Goal: Navigation & Orientation: Find specific page/section

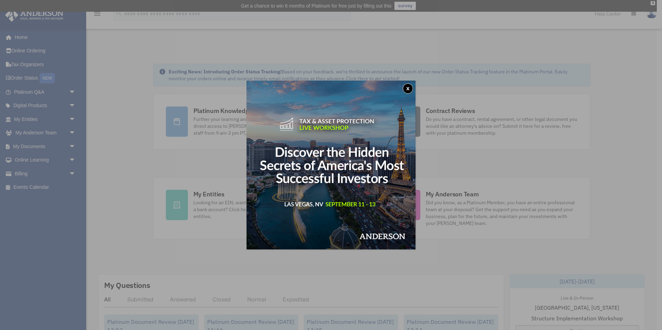
click at [408, 89] on button "x" at bounding box center [408, 88] width 10 height 10
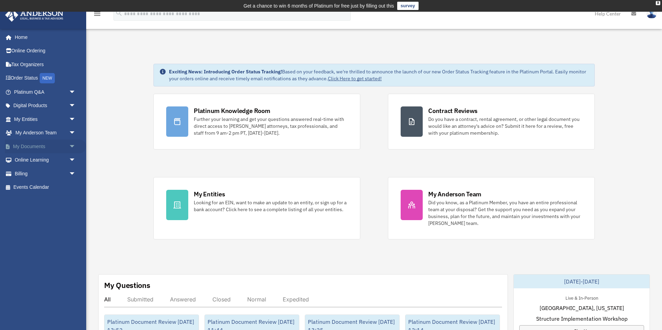
click at [46, 149] on link "My Documents arrow_drop_down" at bounding box center [45, 147] width 81 height 14
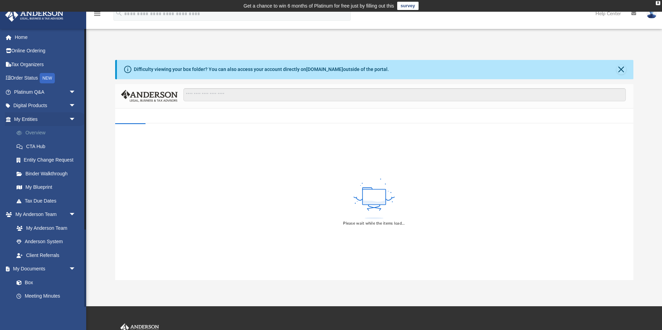
click at [34, 131] on link "Overview" at bounding box center [48, 133] width 77 height 14
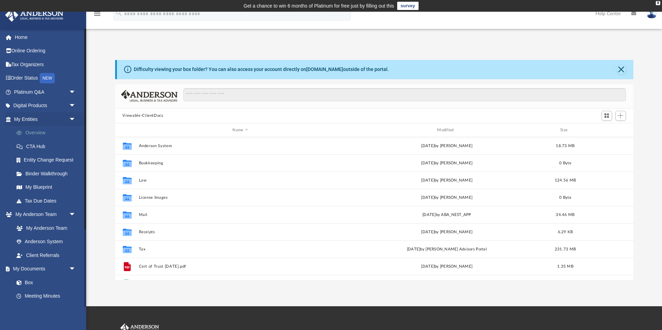
scroll to position [157, 518]
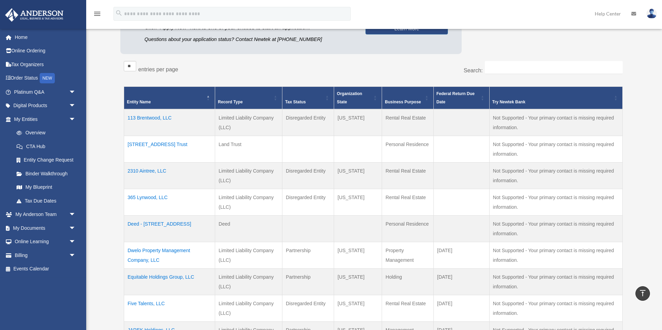
scroll to position [103, 0]
click at [132, 67] on select "** ** ** ***" at bounding box center [130, 66] width 12 height 10
select select "**"
click at [124, 61] on select "** ** ** ***" at bounding box center [130, 66] width 12 height 10
click at [100, 112] on div "Overview thrsjay@gmail.com Sign Out thrsjay@gmail.com Home Online Ordering Tax …" at bounding box center [331, 277] width 662 height 684
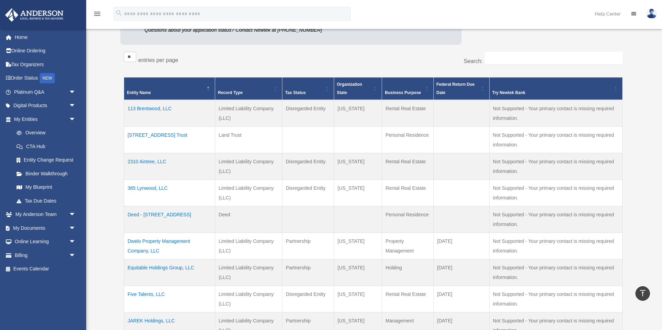
scroll to position [108, 0]
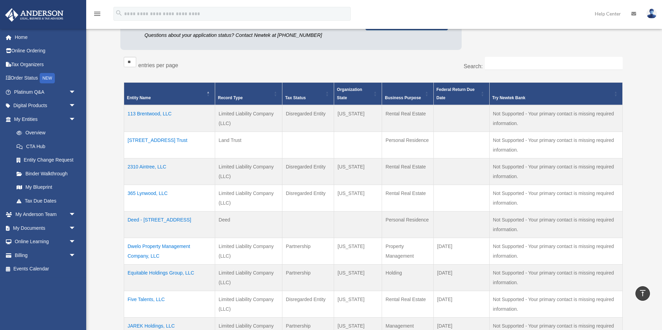
drag, startPoint x: 147, startPoint y: 99, endPoint x: 482, endPoint y: 123, distance: 336.0
click at [533, 136] on table "Entity Name Record Type Tax Status Organization State Business Purpose Federal …" at bounding box center [373, 319] width 499 height 475
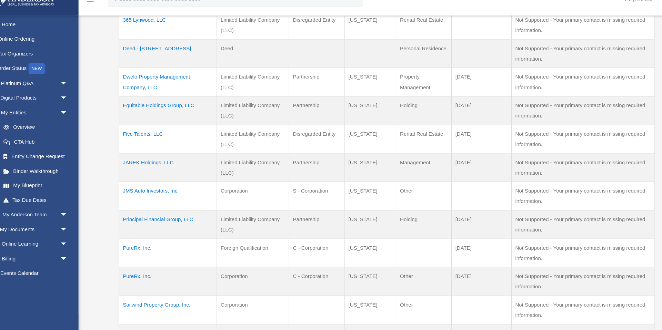
scroll to position [271, 0]
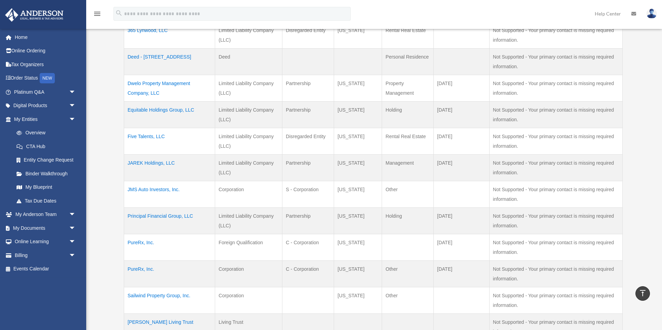
click at [640, 294] on body "X Get a chance to win 6 months of Platinum for free just by filling out this su…" at bounding box center [331, 168] width 662 height 879
click at [644, 294] on icon "vertical_align_top" at bounding box center [643, 293] width 8 height 8
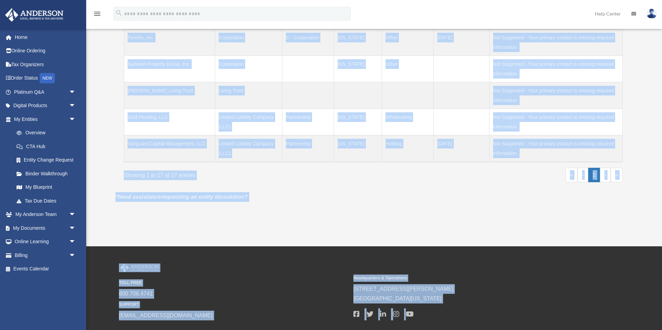
scroll to position [548, 0]
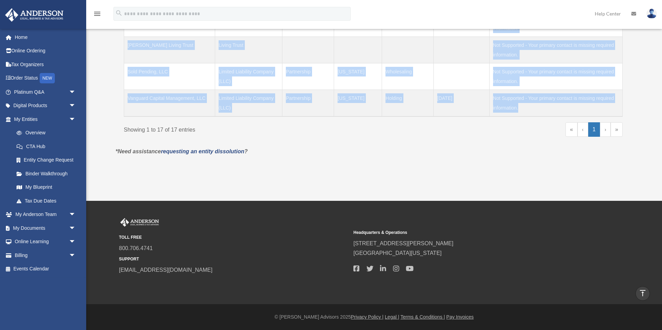
drag, startPoint x: 115, startPoint y: 103, endPoint x: 524, endPoint y: 113, distance: 409.4
copy table "Entity Name Record Type Tax Status Organization State Business Purpose Federal …"
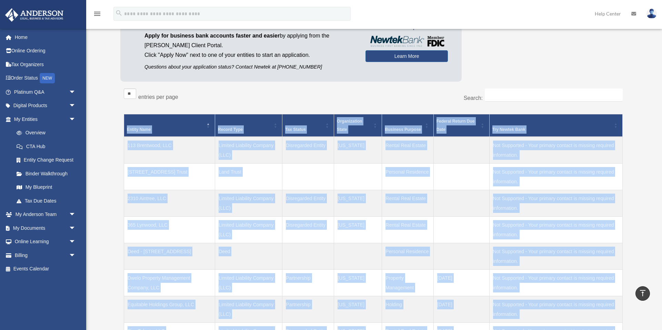
scroll to position [72, 0]
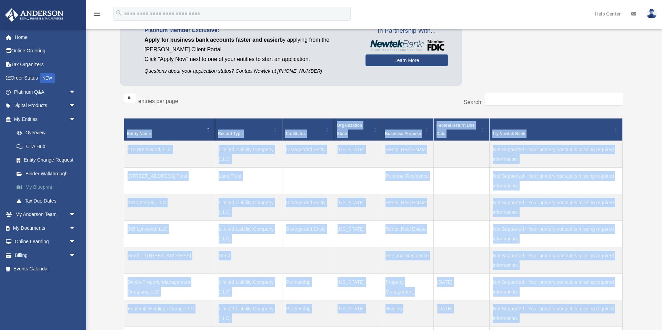
click at [40, 186] on link "My Blueprint" at bounding box center [48, 188] width 77 height 14
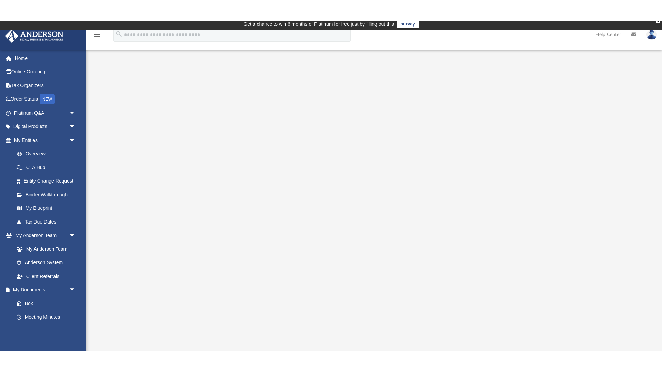
scroll to position [2, 0]
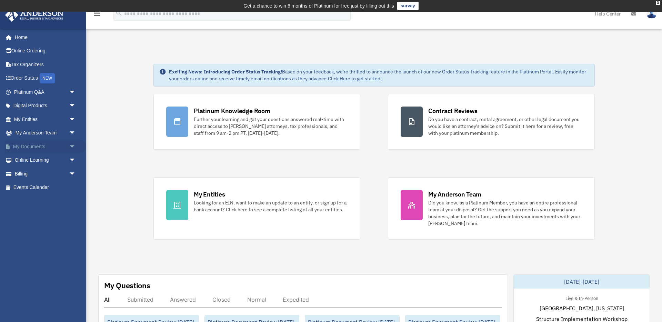
click at [54, 149] on link "My Documents arrow_drop_down" at bounding box center [45, 147] width 81 height 14
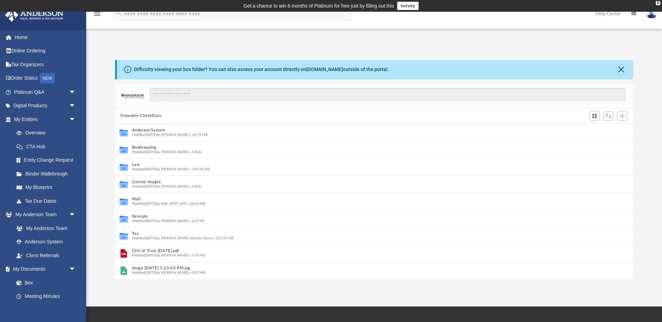
scroll to position [0, 0]
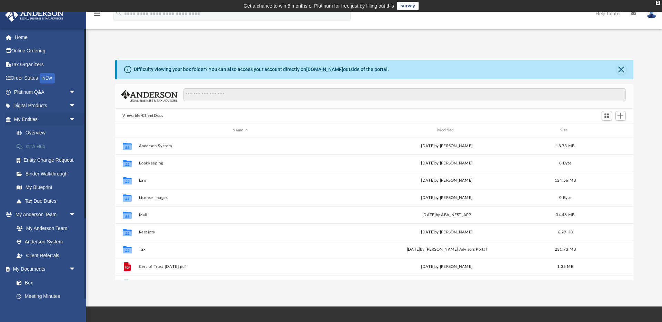
click at [43, 146] on link "CTA Hub" at bounding box center [48, 147] width 77 height 14
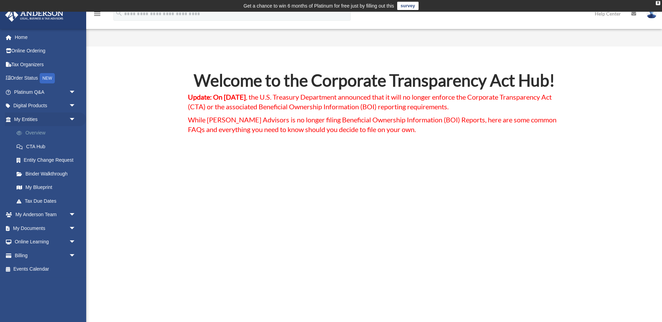
click at [36, 132] on link "Overview" at bounding box center [48, 133] width 77 height 14
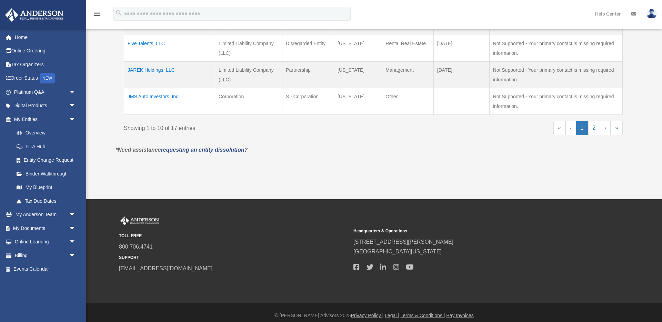
scroll to position [365, 0]
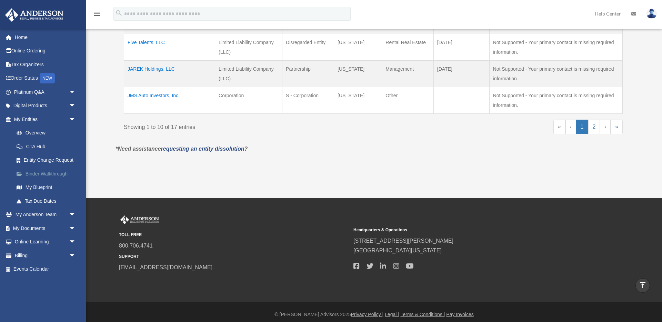
click at [47, 175] on link "Binder Walkthrough" at bounding box center [48, 174] width 77 height 14
